Goal: Transaction & Acquisition: Purchase product/service

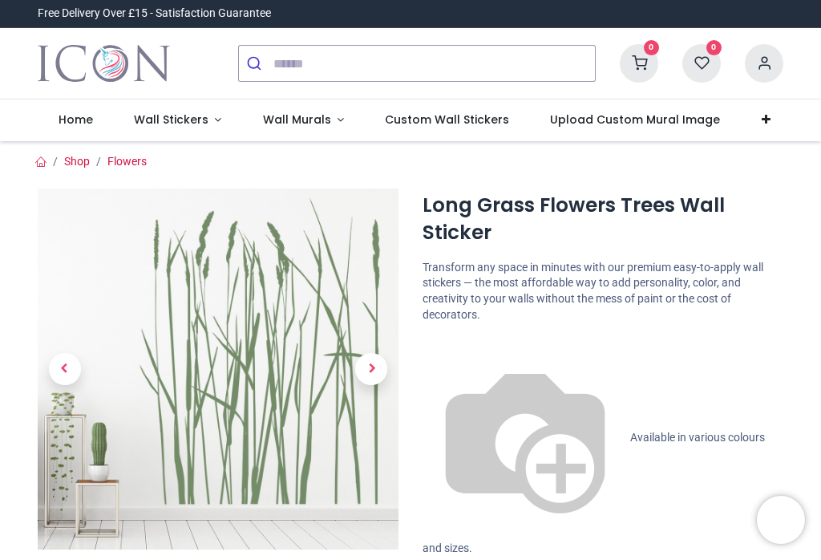
click at [166, 122] on span "Wall Stickers" at bounding box center [171, 119] width 75 height 16
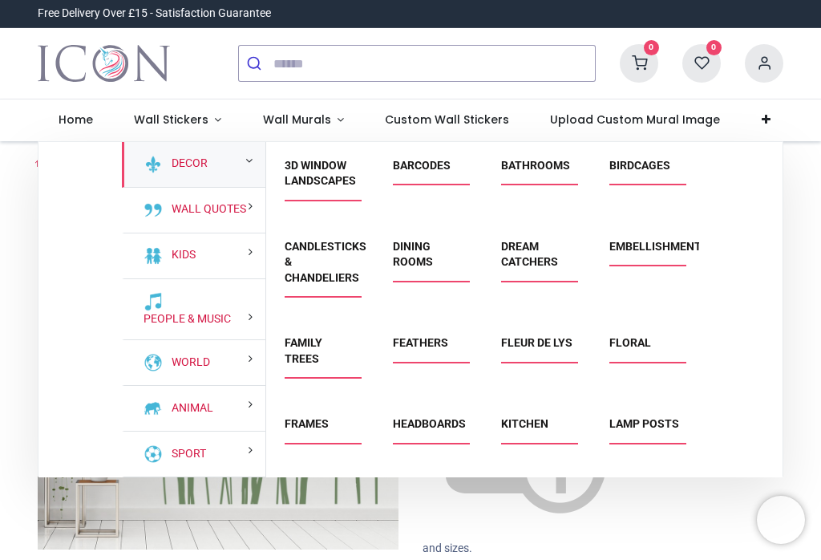
click at [176, 164] on link "Decor" at bounding box center [186, 164] width 42 height 16
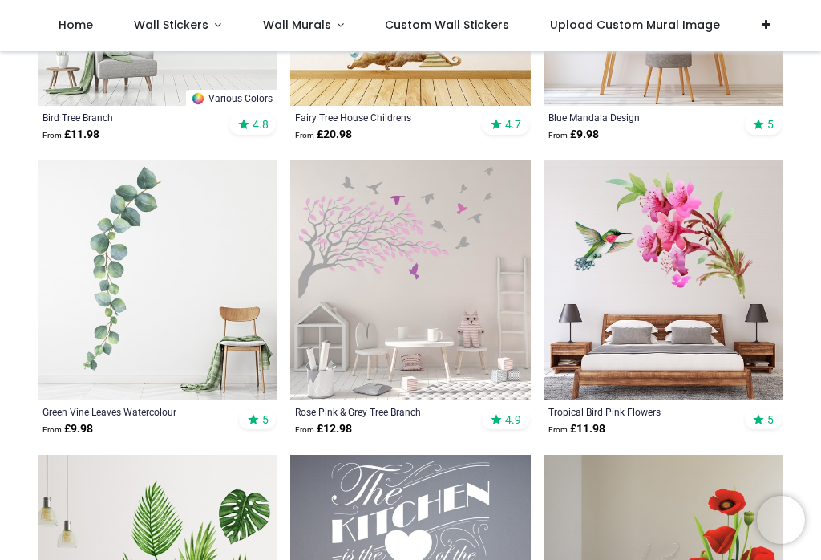
scroll to position [2301, 0]
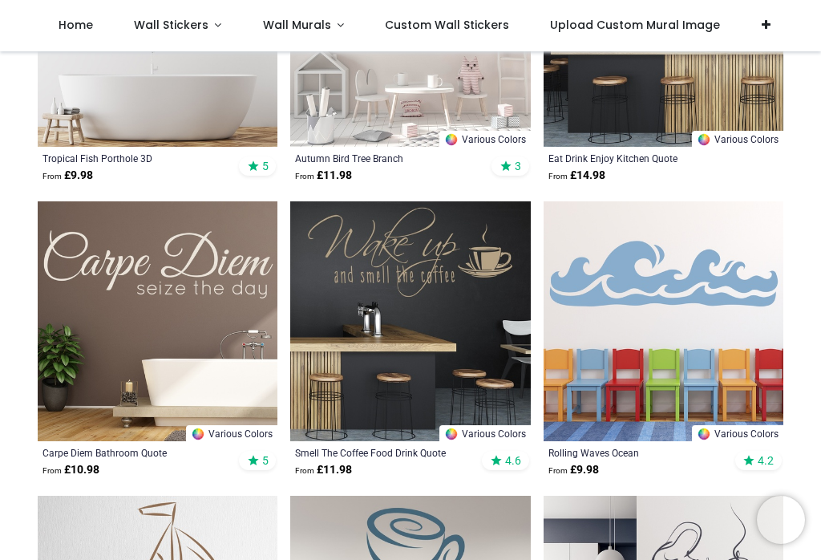
scroll to position [4319, 0]
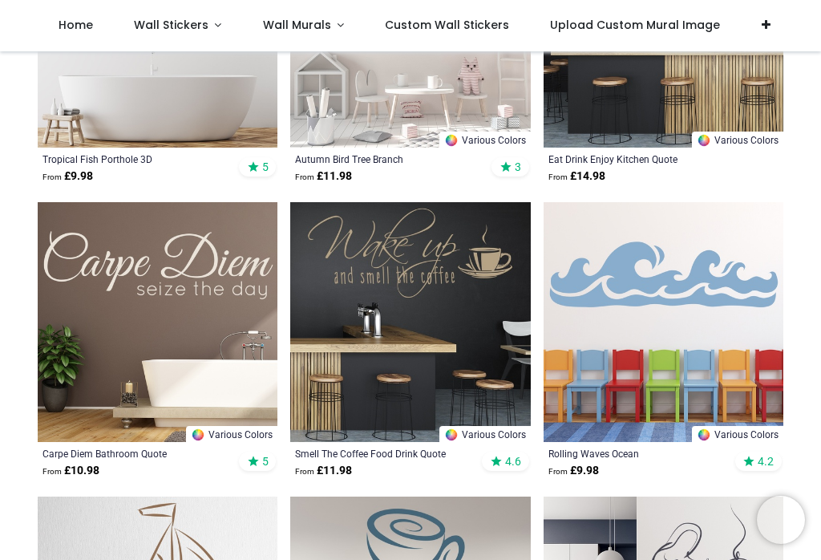
click at [757, 20] on link at bounding box center [766, 25] width 50 height 51
click at [804, 23] on nav "0 0 Home Wall Stickers" at bounding box center [410, 25] width 821 height 51
click at [71, 24] on span "Home" at bounding box center [76, 25] width 34 height 16
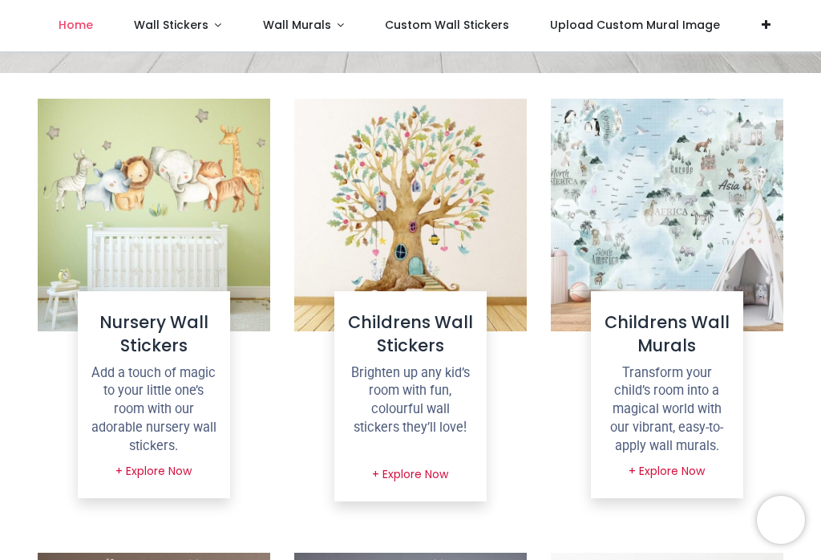
scroll to position [627, 0]
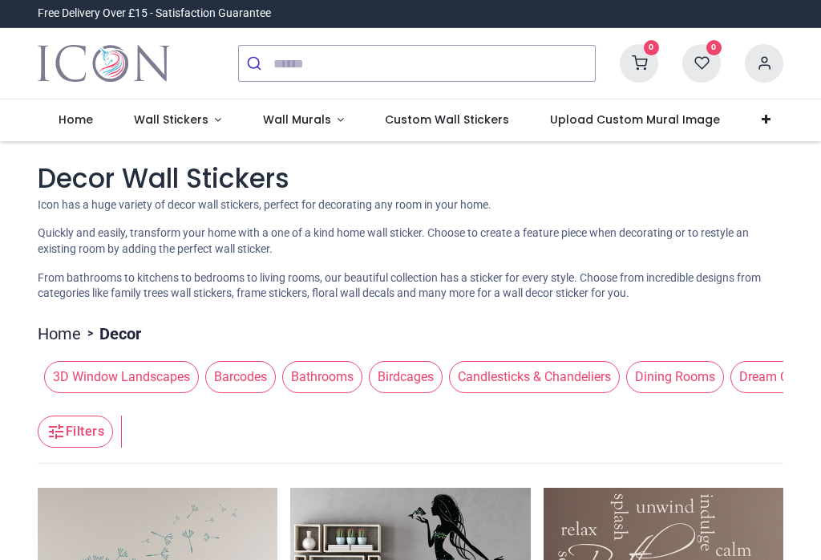
click at [730, 393] on span "Dream Catchers" at bounding box center [784, 377] width 108 height 32
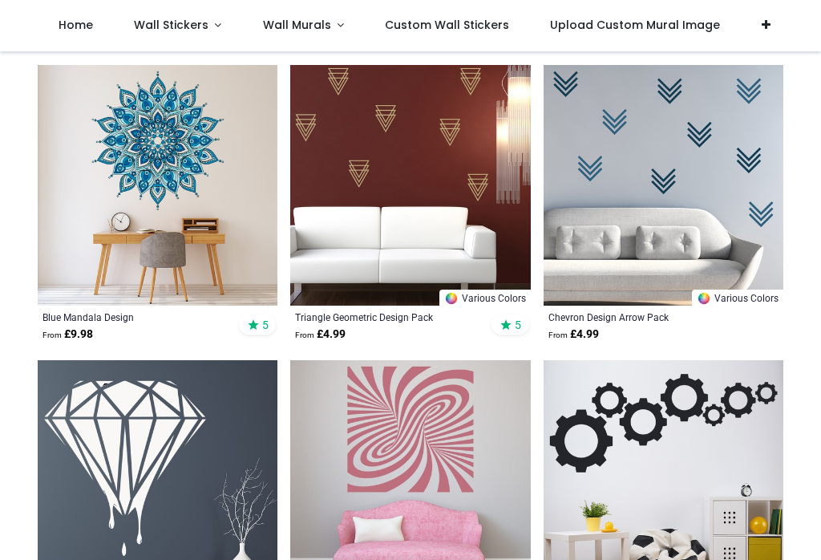
scroll to position [331, 0]
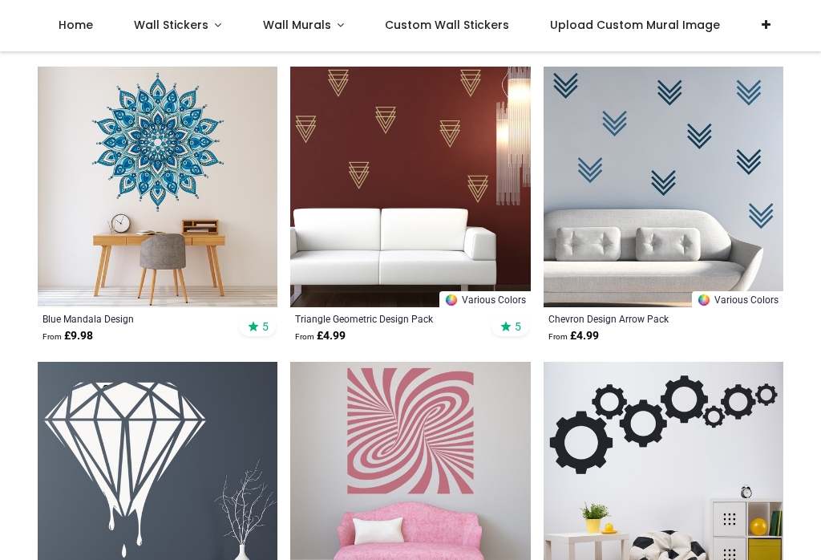
click at [373, 325] on div "Triangle Geometric Design Pack" at bounding box center [387, 318] width 184 height 13
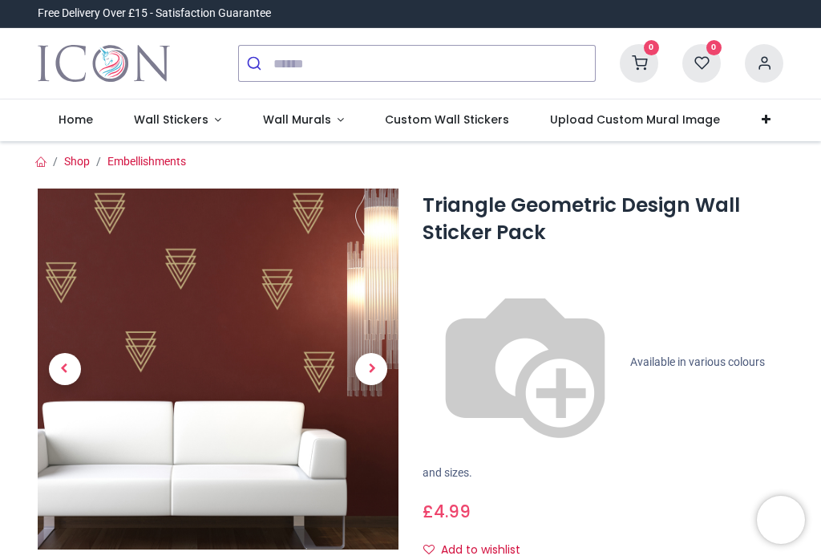
click at [378, 366] on span "Next" at bounding box center [371, 369] width 32 height 32
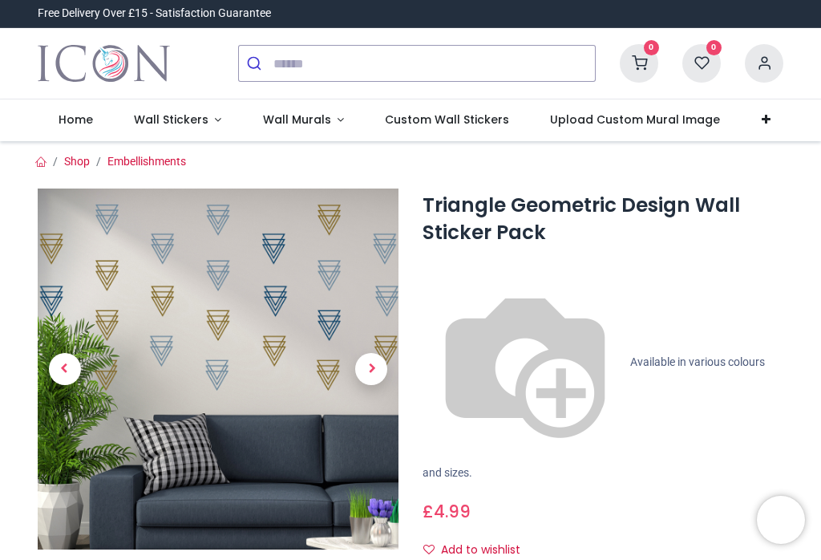
click at [375, 366] on span "Next" at bounding box center [371, 369] width 32 height 32
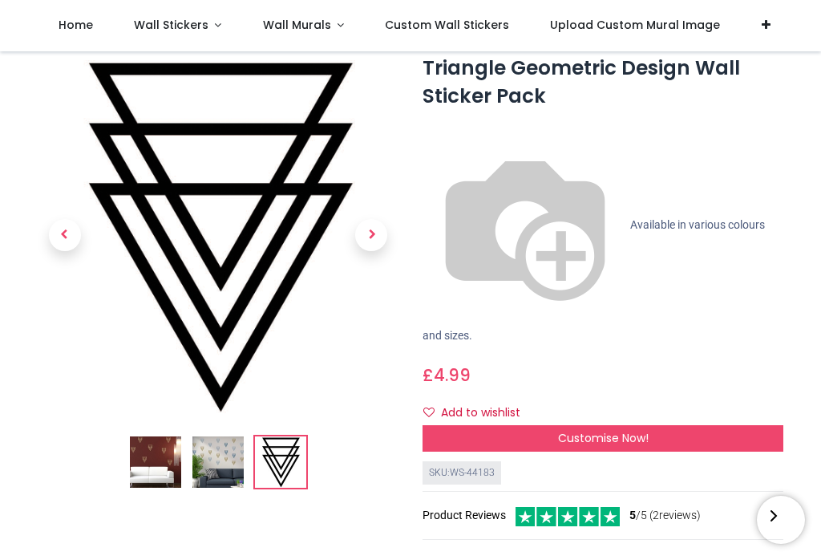
scroll to position [48, 0]
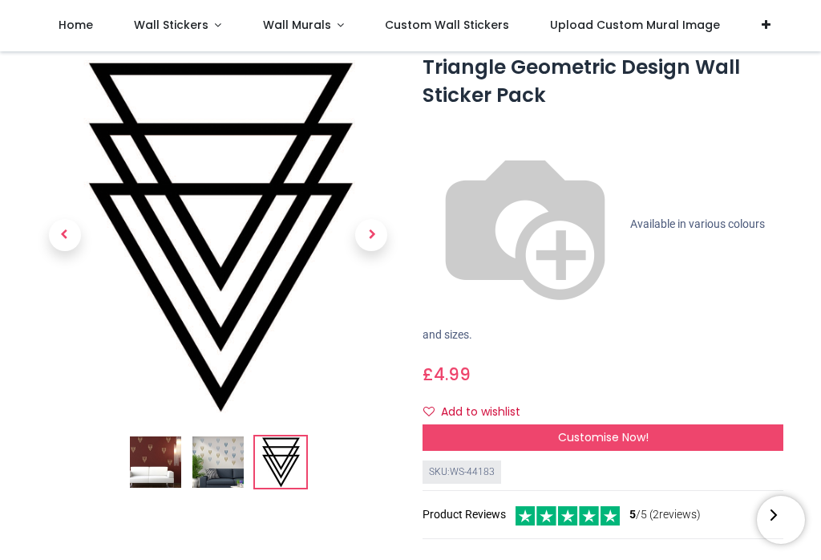
click at [602, 429] on span "Customise Now!" at bounding box center [603, 437] width 91 height 16
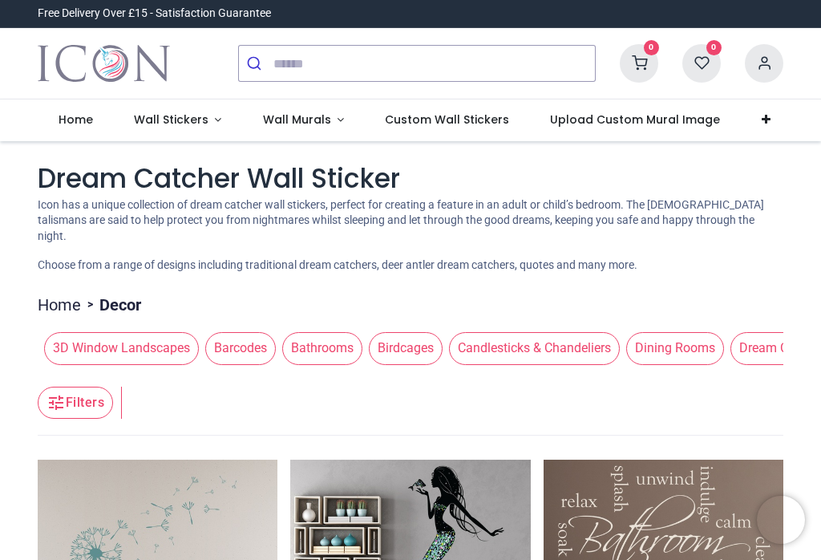
click at [205, 361] on span "Barcodes" at bounding box center [240, 348] width 71 height 32
